Goal: Task Accomplishment & Management: Manage account settings

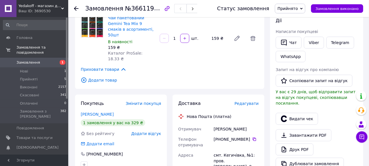
scroll to position [114, 0]
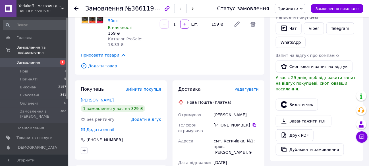
drag, startPoint x: 249, startPoint y: 92, endPoint x: 213, endPoint y: 92, distance: 35.8
click at [213, 110] on div "Земляная Наталия" at bounding box center [236, 115] width 47 height 10
copy div "Земляная Наталия"
click at [252, 123] on icon at bounding box center [254, 125] width 5 height 5
drag, startPoint x: 213, startPoint y: 118, endPoint x: 254, endPoint y: 123, distance: 41.5
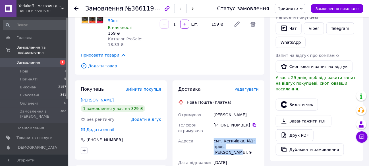
click at [254, 136] on div "смт. Кегичівка, №1: пров. Волошина, 9" at bounding box center [236, 147] width 47 height 22
copy div "смт. Кегичівка, №1: пров. Волошина, 9"
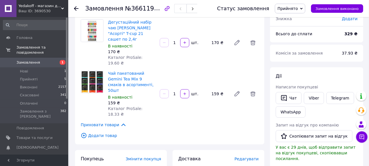
scroll to position [28, 0]
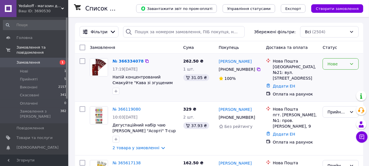
click at [352, 64] on icon at bounding box center [351, 64] width 3 height 2
click at [340, 77] on li "Прийнято" at bounding box center [341, 76] width 36 height 10
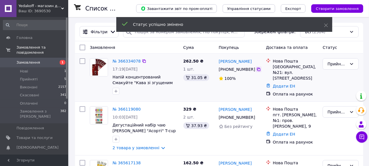
click at [257, 69] on icon at bounding box center [258, 69] width 3 height 3
